Goal: Task Accomplishment & Management: Manage account settings

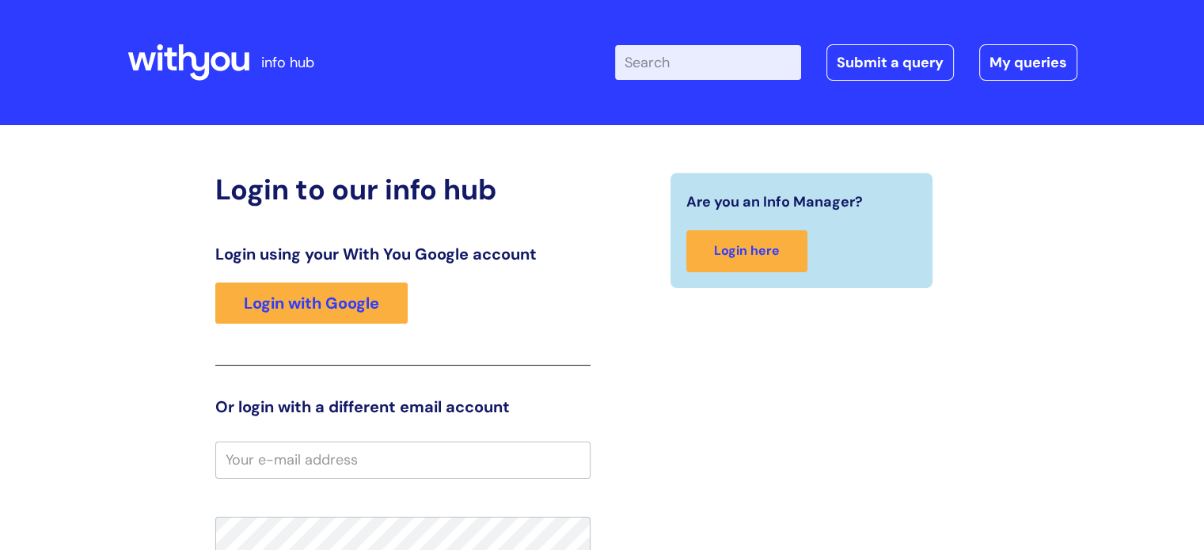
type input "[PERSON_NAME]"
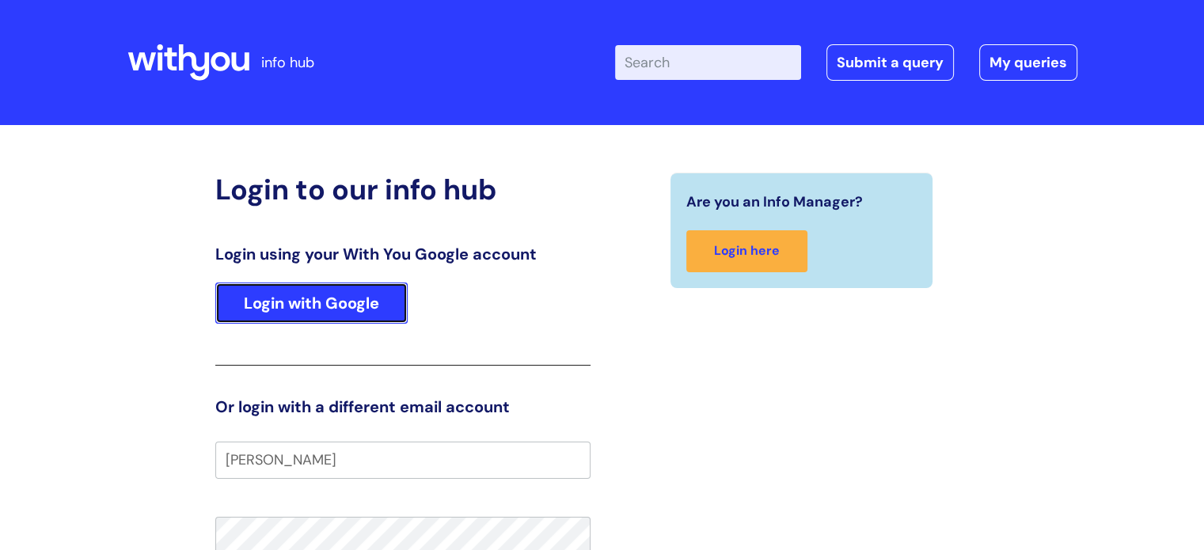
click at [310, 300] on link "Login with Google" at bounding box center [311, 303] width 192 height 41
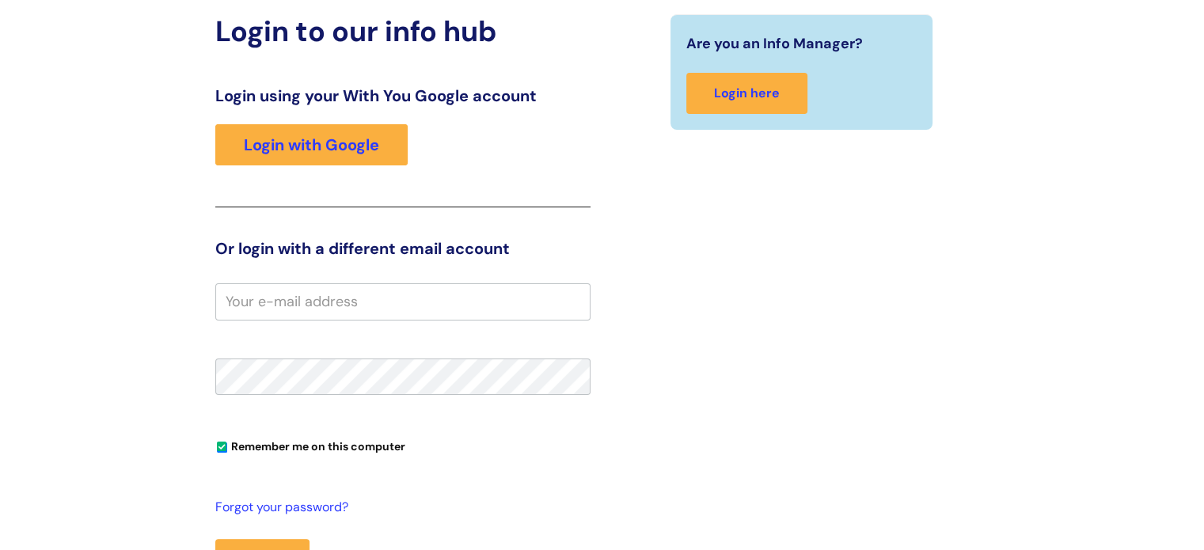
scroll to position [266, 0]
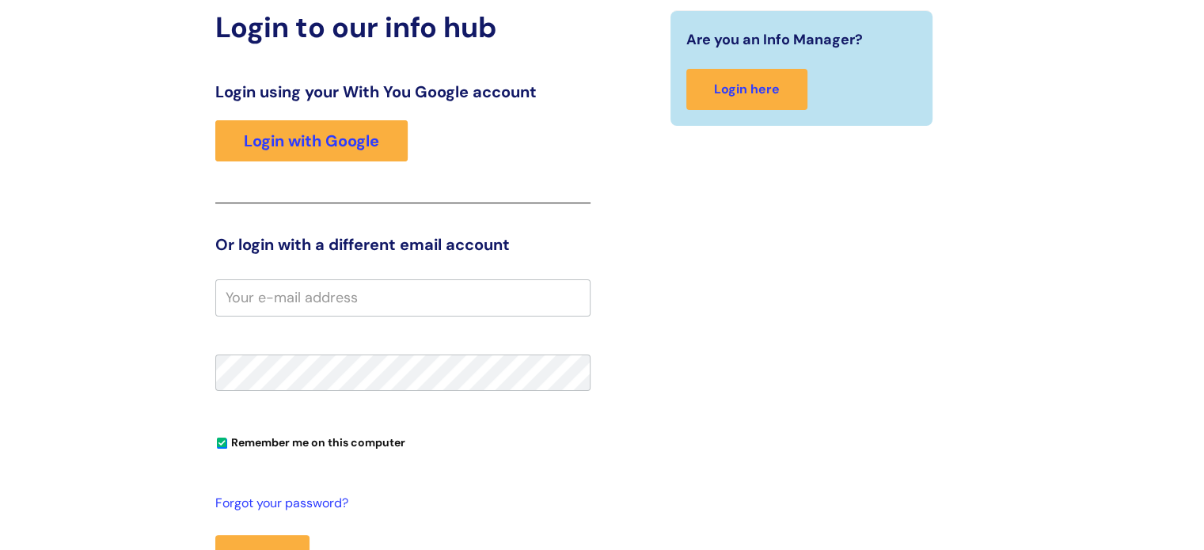
click at [359, 297] on input "email" at bounding box center [402, 297] width 375 height 36
type input "tracy.munro@wearewithyou.org.uk"
click at [215, 535] on button "Login" at bounding box center [262, 558] width 94 height 46
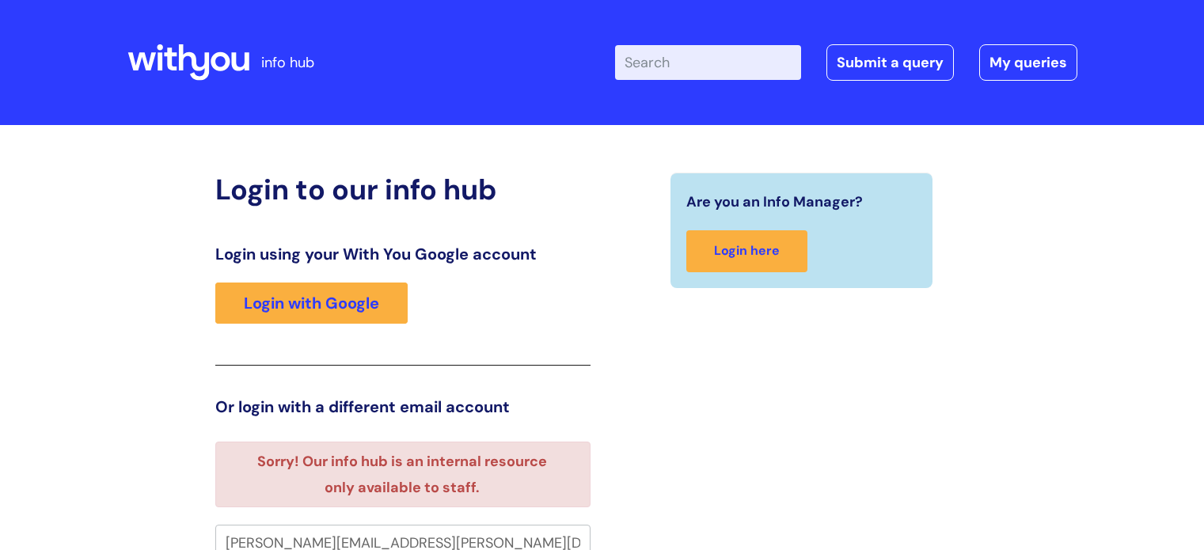
scroll to position [9, 0]
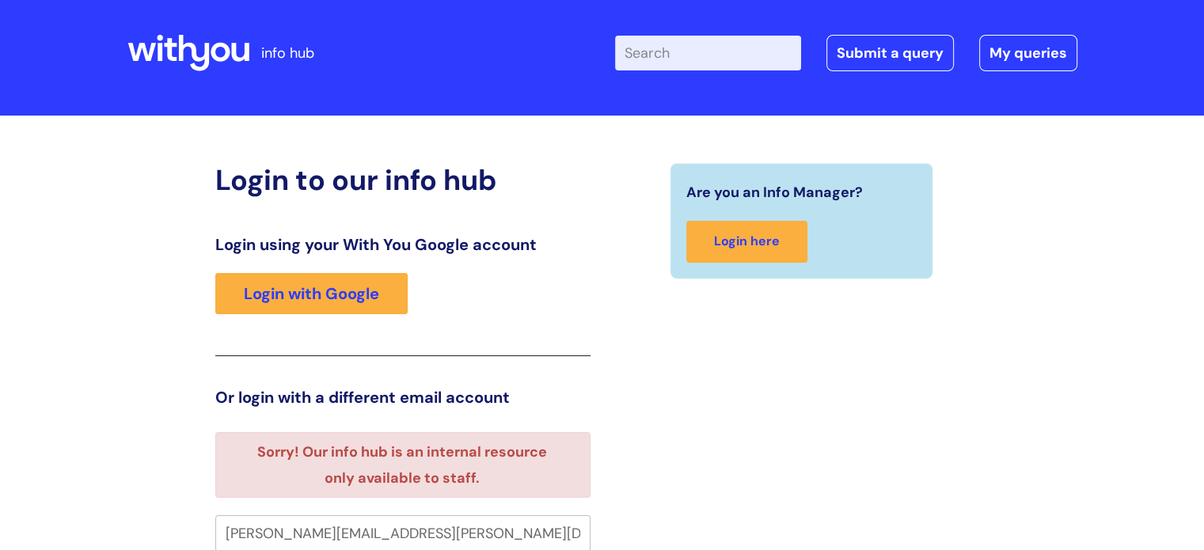
click at [709, 474] on div "Are you an Info Manager? Login here" at bounding box center [801, 523] width 399 height 721
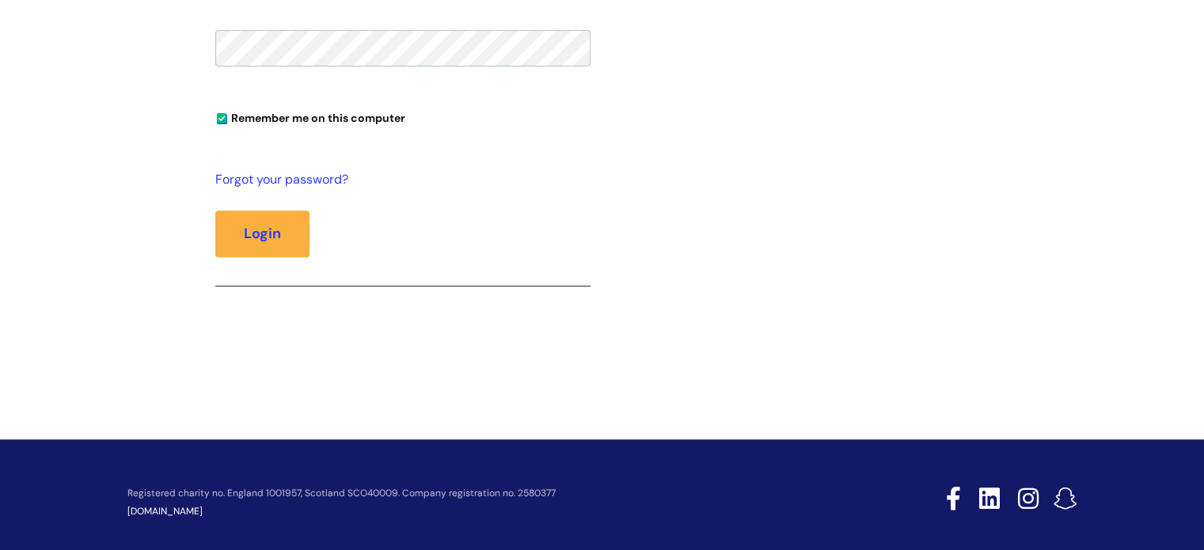
scroll to position [583, 0]
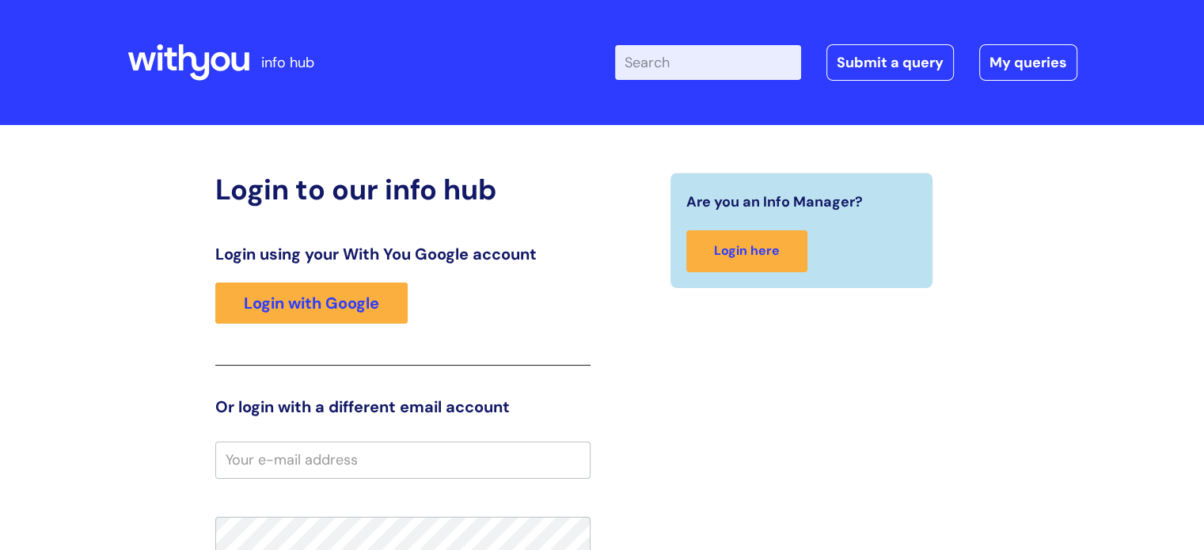
click at [339, 344] on div "Login using your With You Google account Login with Google" at bounding box center [402, 305] width 375 height 121
